Goal: Information Seeking & Learning: Learn about a topic

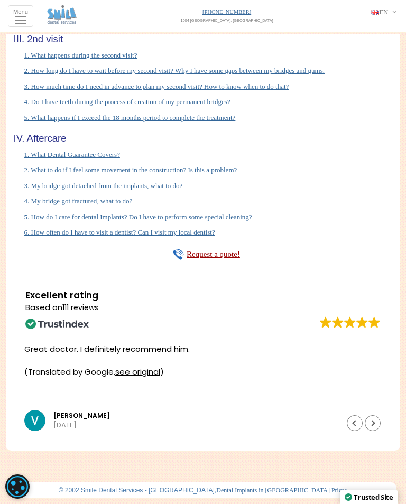
scroll to position [5032, 0]
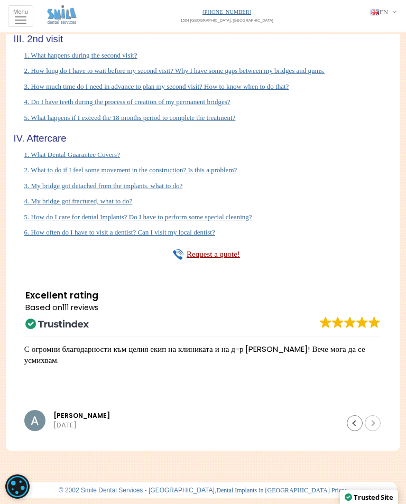
click at [46, 174] on link "2. What to do if I feel some movement in the construction? Is this a problem?" at bounding box center [130, 170] width 213 height 8
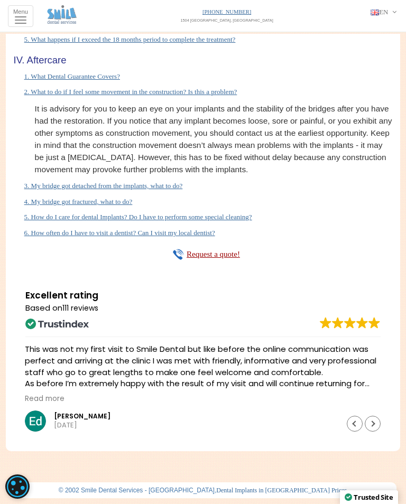
click at [91, 221] on link "5. How do I care for dental Implants? Do I have to perform some special cleanin…" at bounding box center [138, 217] width 228 height 8
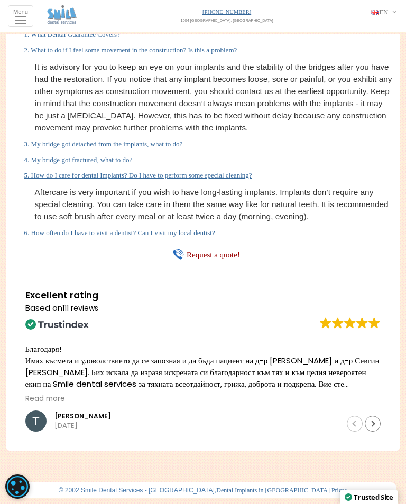
click at [93, 237] on link "6. How often do I have to visit a dentist? Can I visit my local dentist?" at bounding box center [119, 233] width 191 height 8
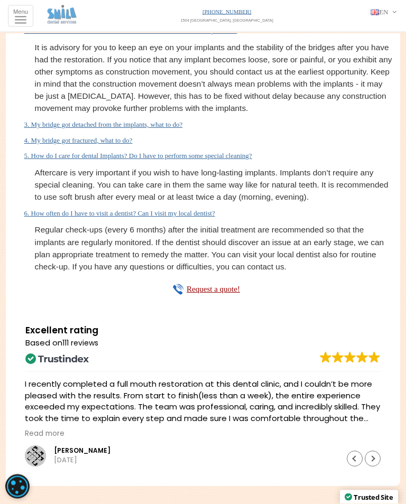
scroll to position [5005, 0]
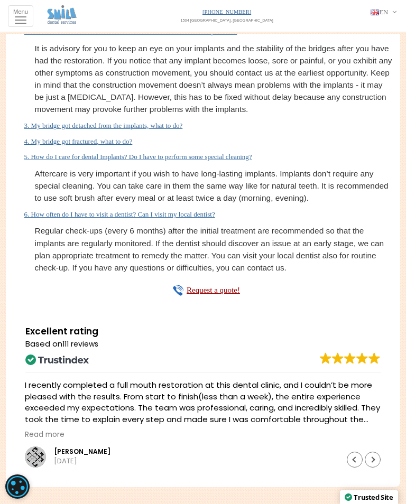
click at [66, 20] on link "1. What Dental Guarantee Covers?" at bounding box center [72, 16] width 96 height 8
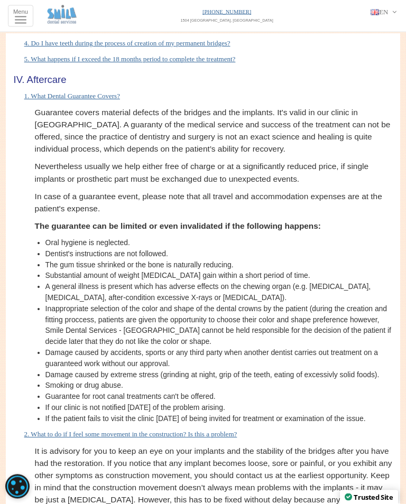
scroll to position [4925, 0]
click at [69, 63] on link "5. What happens if I exceed the 18 months period to complete the treatment?" at bounding box center [129, 59] width 211 height 8
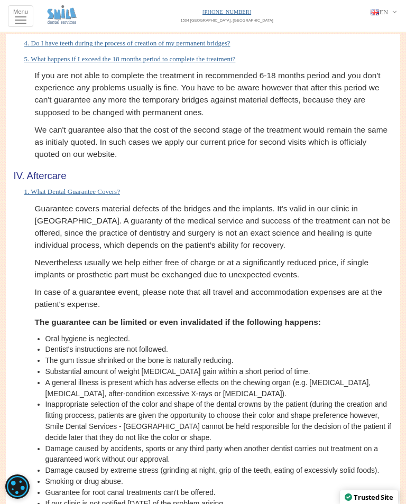
click at [61, 47] on link "4. Do I have teeth during the process of creation of my permanent bridges?" at bounding box center [127, 43] width 206 height 8
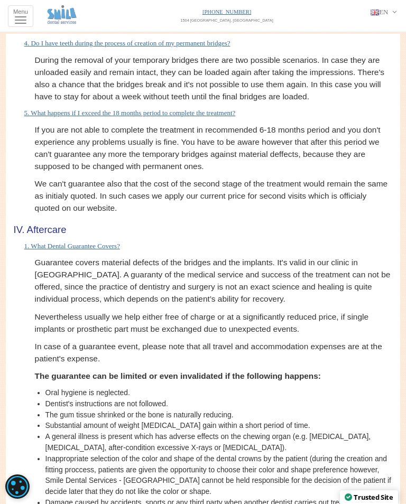
click at [70, 32] on link "3. How much time do I need in advance to plan my second visit? How to know when…" at bounding box center [156, 28] width 265 height 8
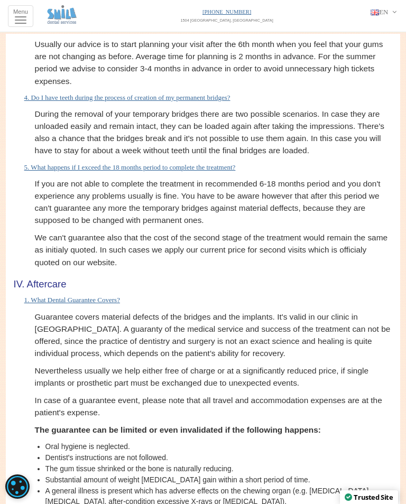
click at [57, 16] on link "2. How long do I have to wait before my second visit? Why I have some gaps betw…" at bounding box center [174, 12] width 300 height 8
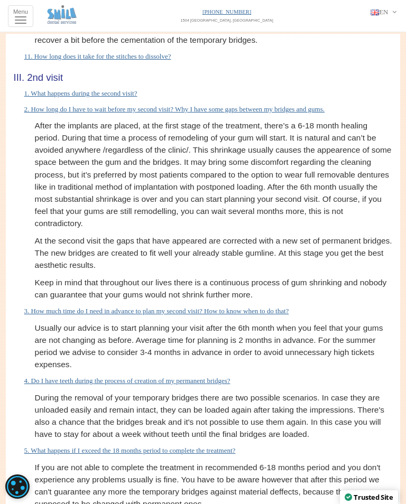
scroll to position [4884, 0]
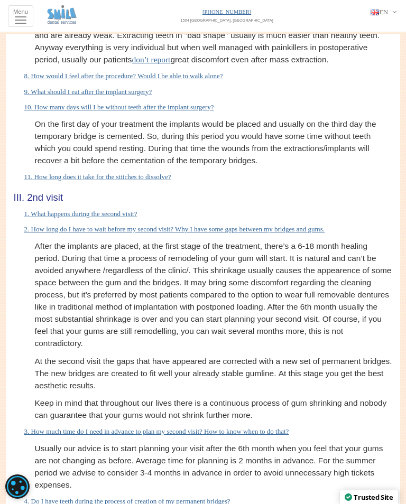
scroll to position [4846, 0]
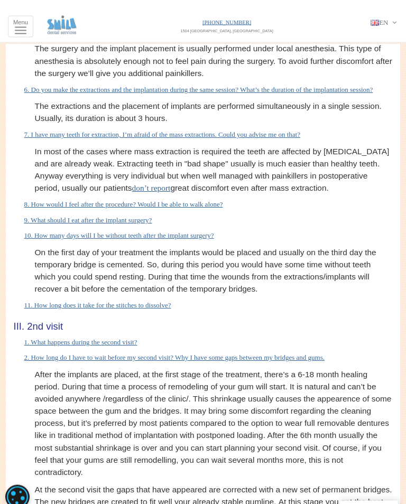
scroll to position [4758, 0]
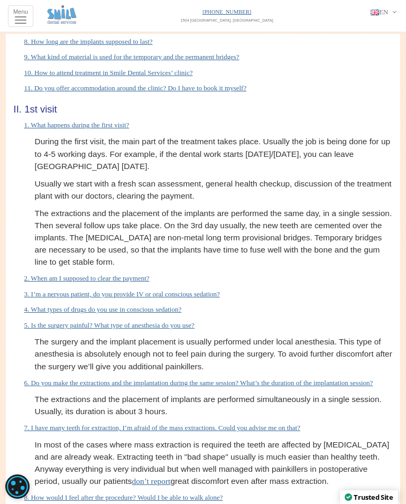
scroll to position [4603, 0]
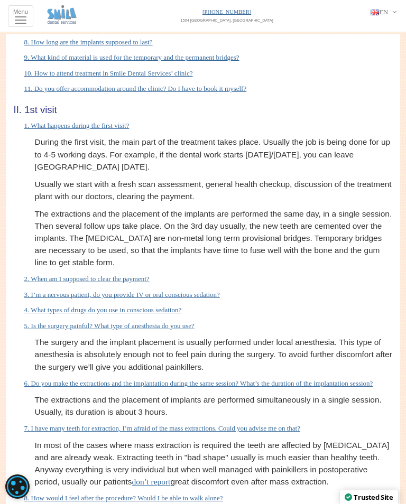
click at [87, 30] on link "7. Is it possible to have one of the jaws restored and then, at a later time, t…" at bounding box center [143, 26] width 239 height 8
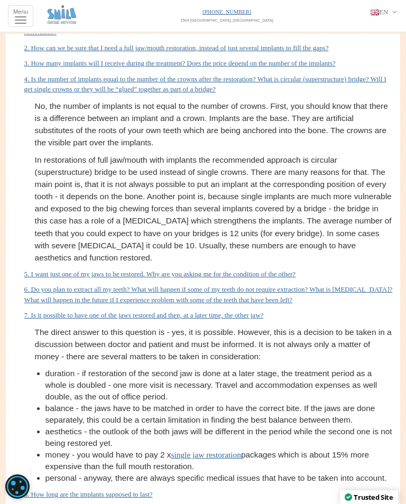
scroll to position [4481, 0]
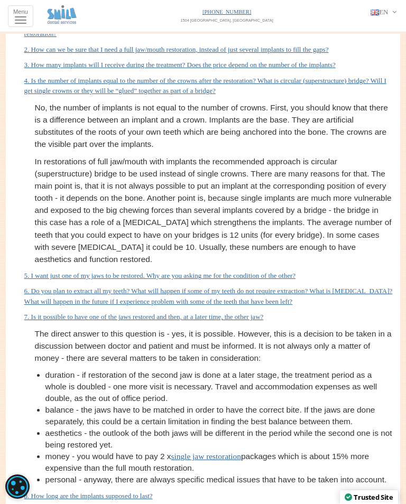
click at [99, 53] on link "2. How can we be sure that I need a full jaw/mouth restoration, instead of just…" at bounding box center [176, 49] width 304 height 8
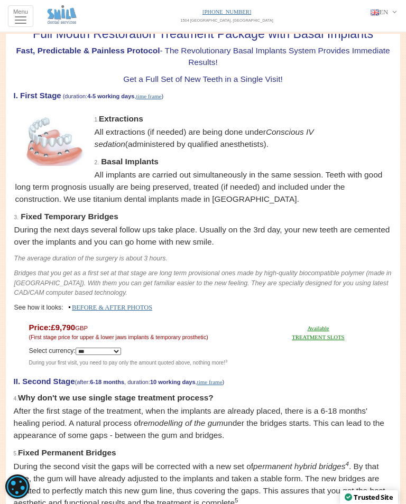
scroll to position [12, 0]
